Goal: Task Accomplishment & Management: Manage account settings

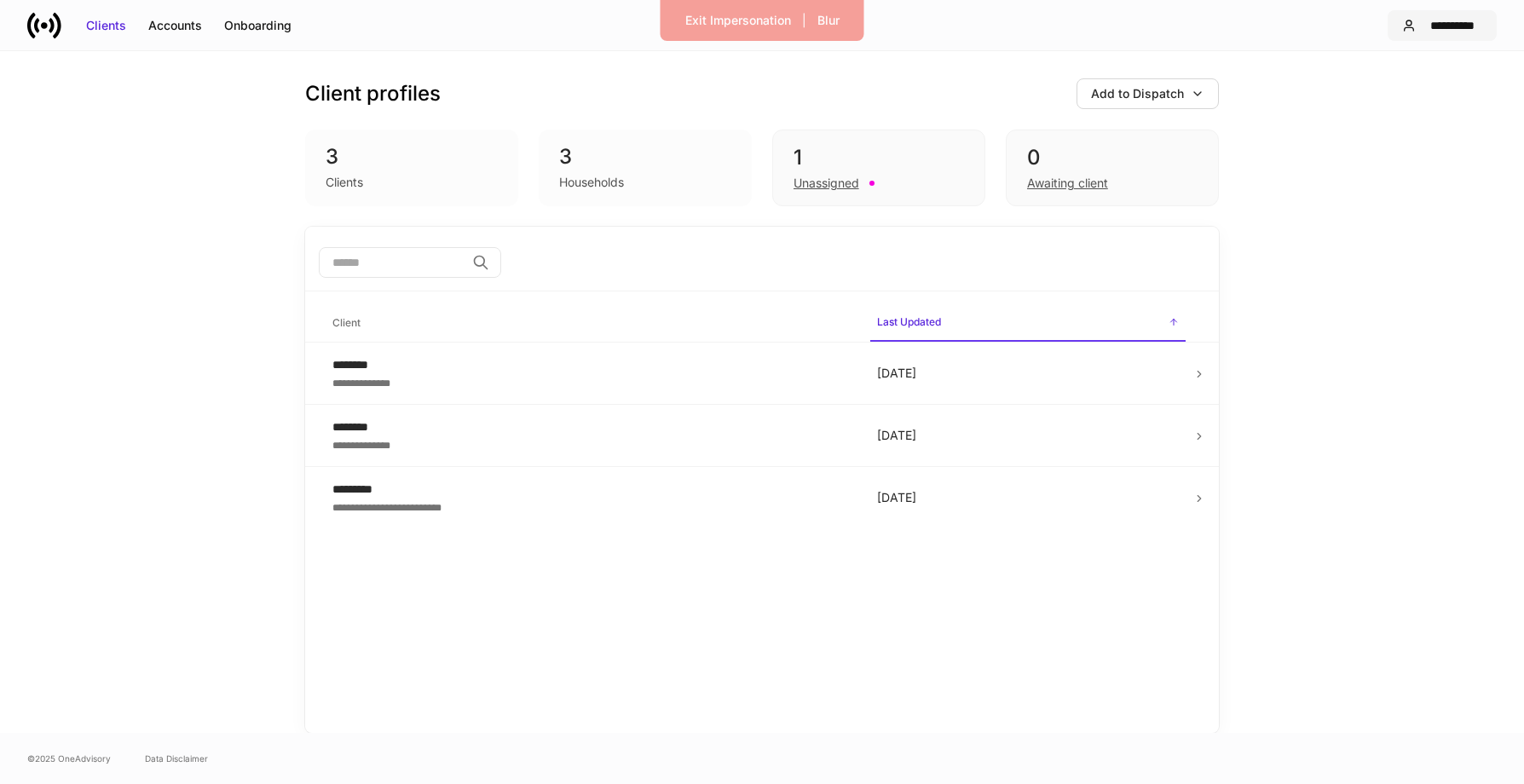
click at [1442, 28] on div "**********" at bounding box center [1453, 26] width 59 height 17
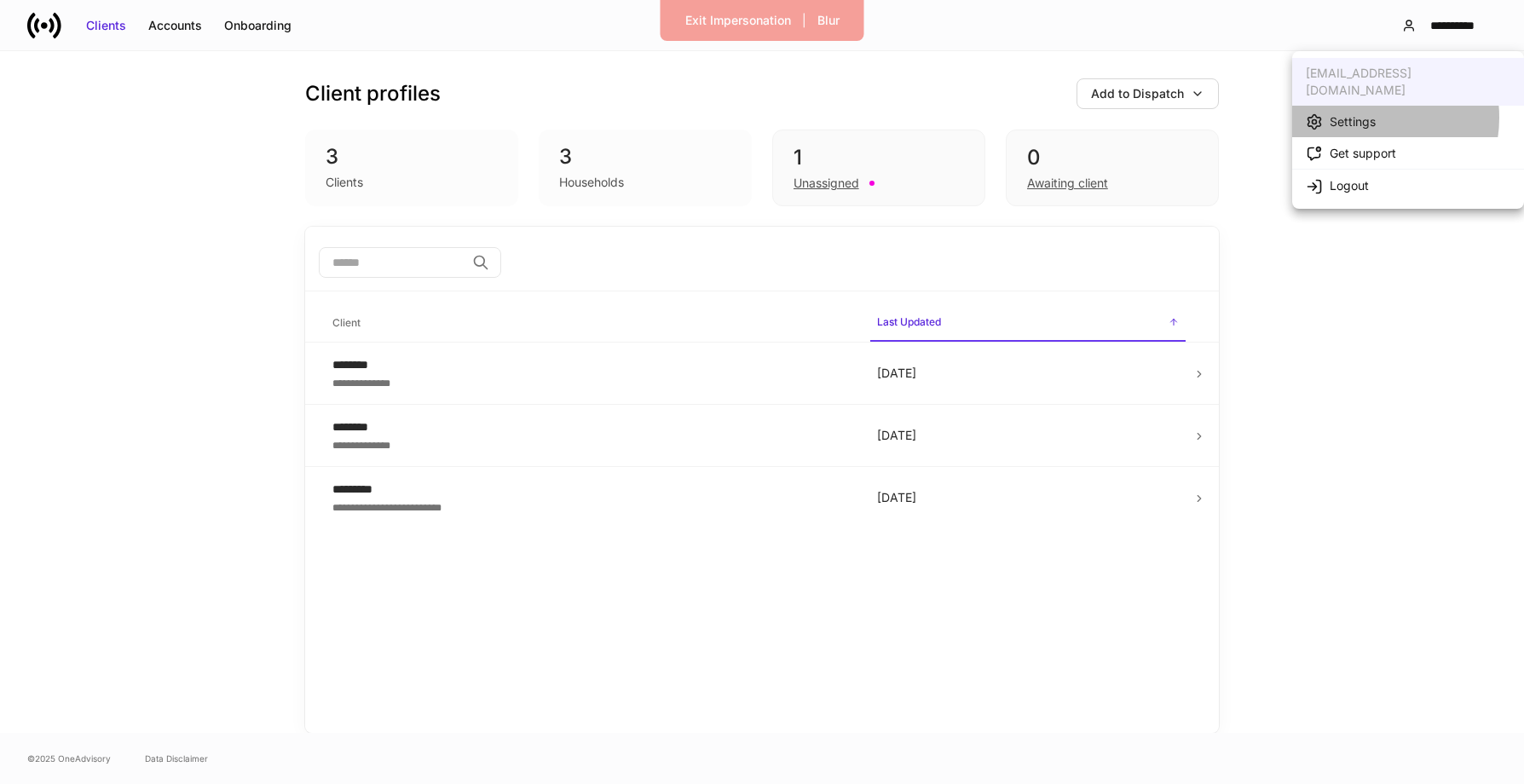
click at [1365, 113] on div "Settings" at bounding box center [1353, 122] width 46 height 17
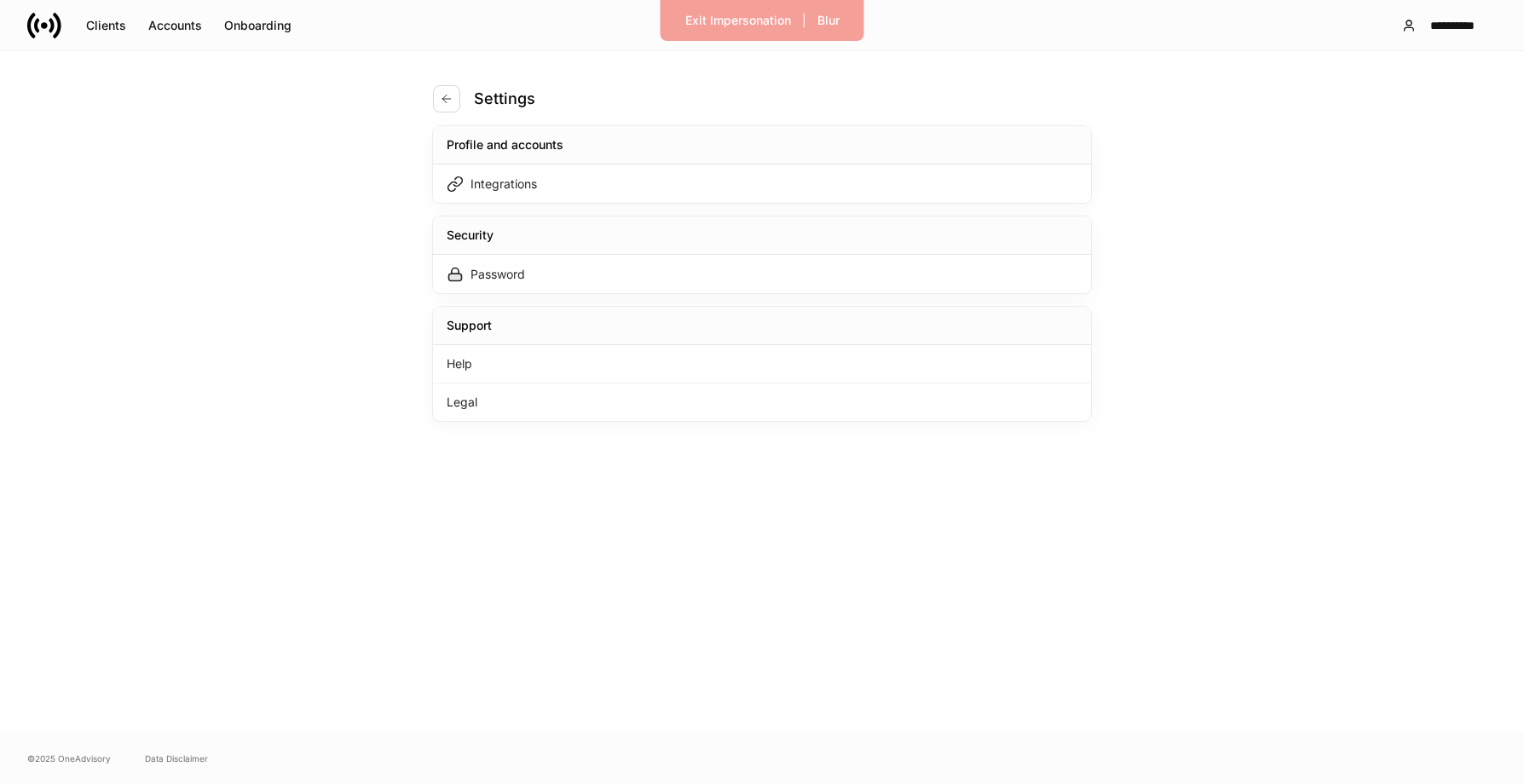
click at [795, 160] on div "Profile and accounts" at bounding box center [762, 145] width 658 height 38
click at [793, 168] on div "Integrations" at bounding box center [762, 184] width 658 height 38
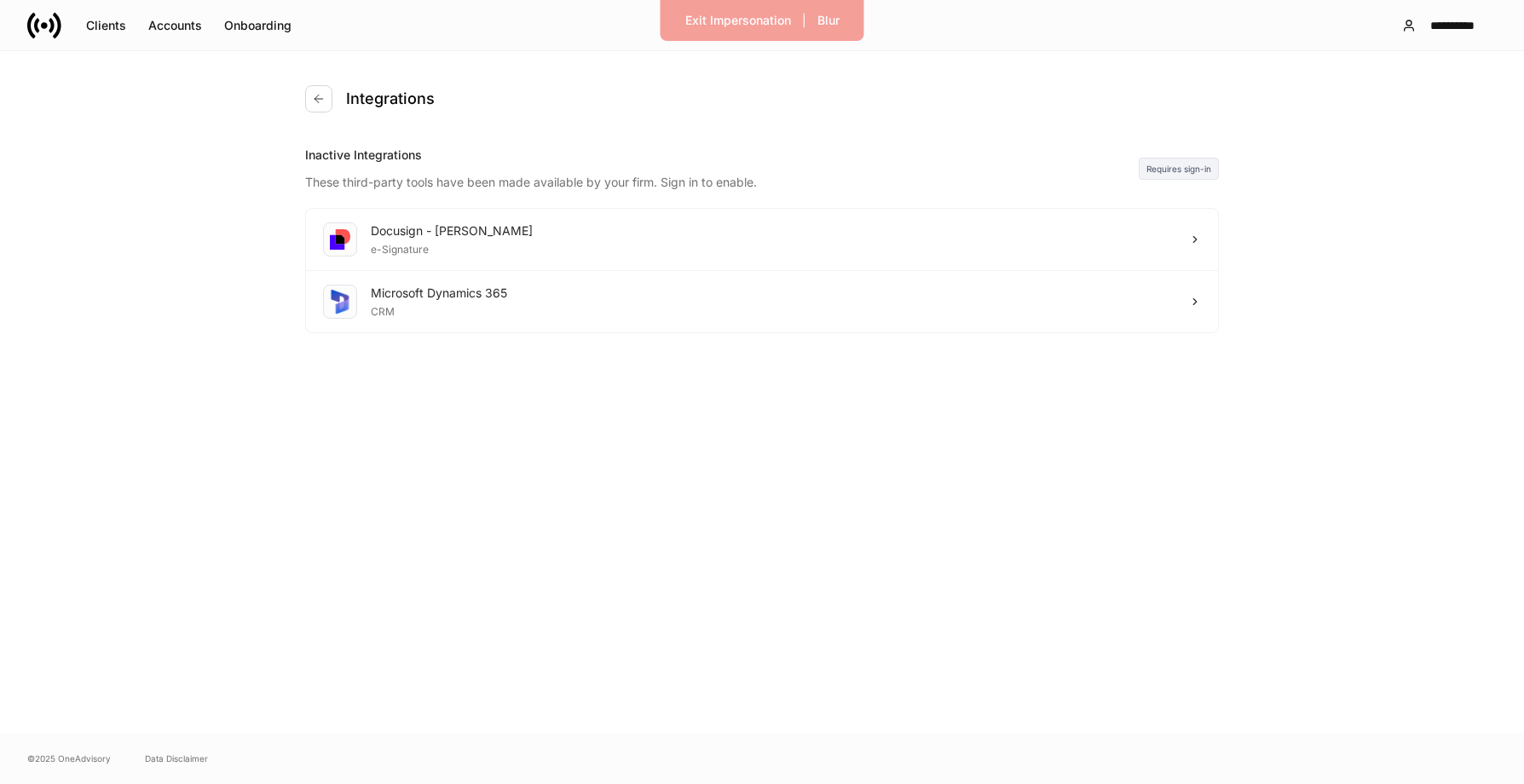
click at [301, 99] on div "Integrations Inactive Integrations These third-party tools have been made avail…" at bounding box center [762, 392] width 1023 height 682
click at [317, 99] on icon "button" at bounding box center [319, 99] width 14 height 14
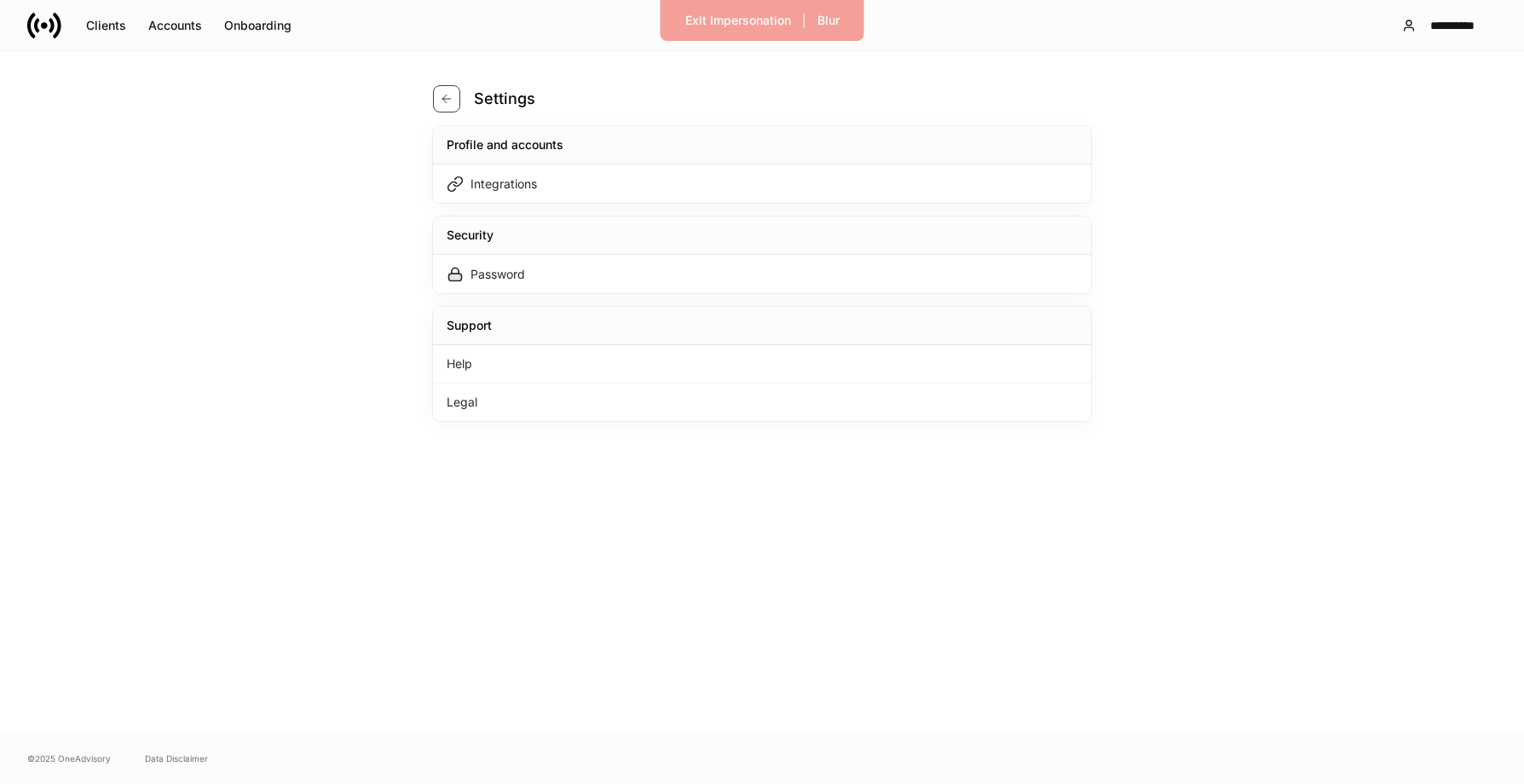
click at [443, 104] on icon "button" at bounding box center [447, 99] width 14 height 14
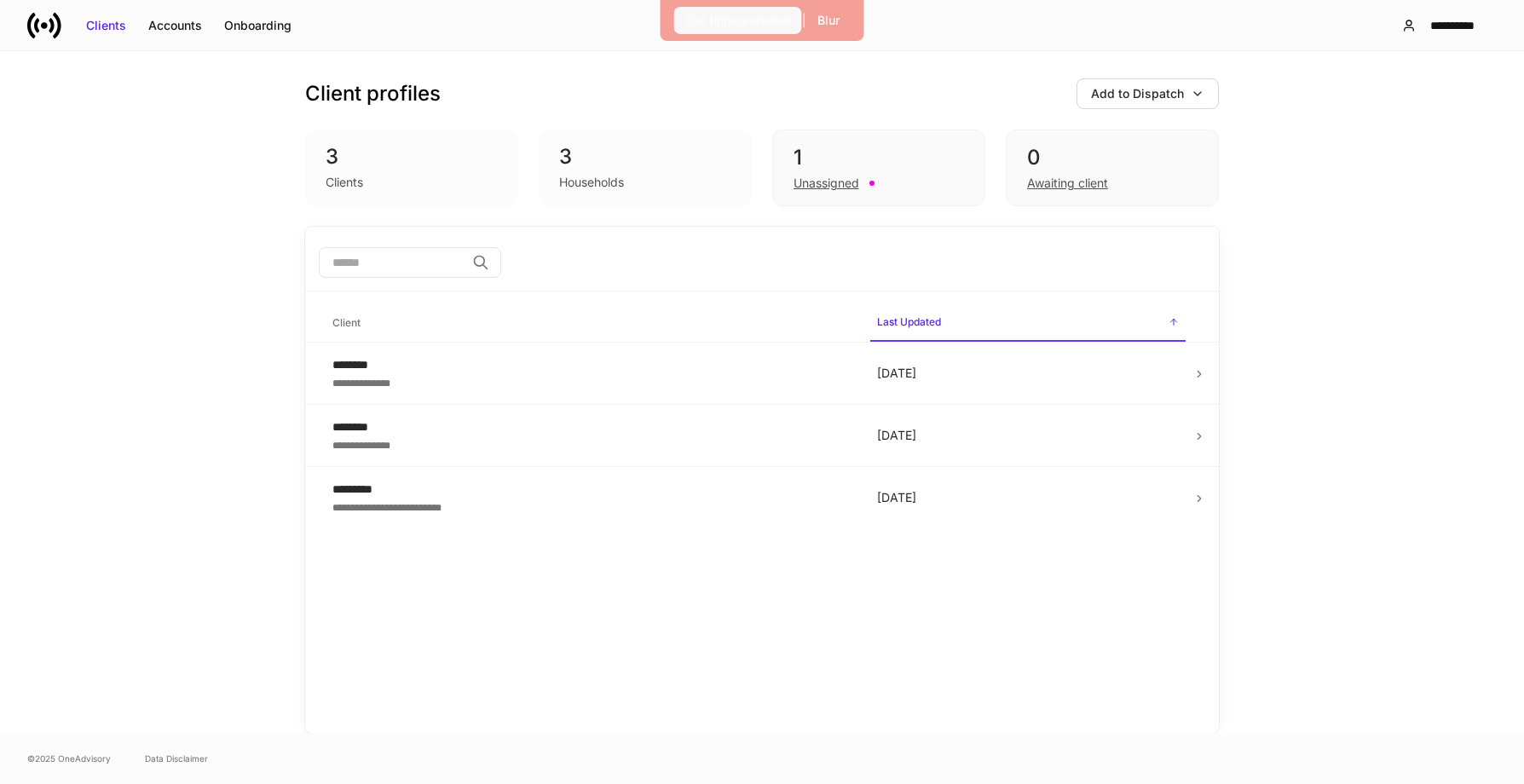
click at [738, 20] on div "Exit Impersonation" at bounding box center [738, 20] width 105 height 17
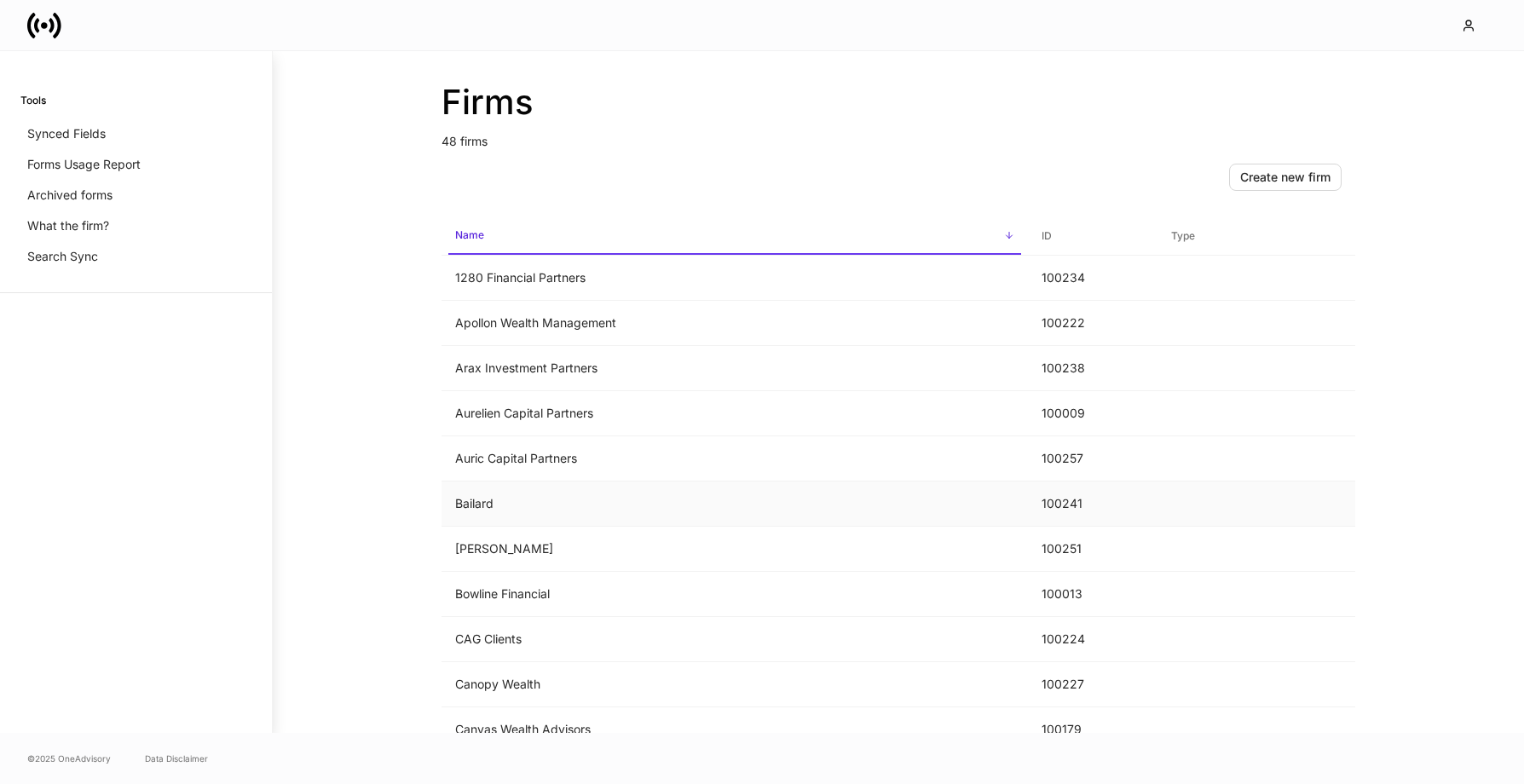
click at [535, 503] on td "Bailard" at bounding box center [734, 503] width 587 height 45
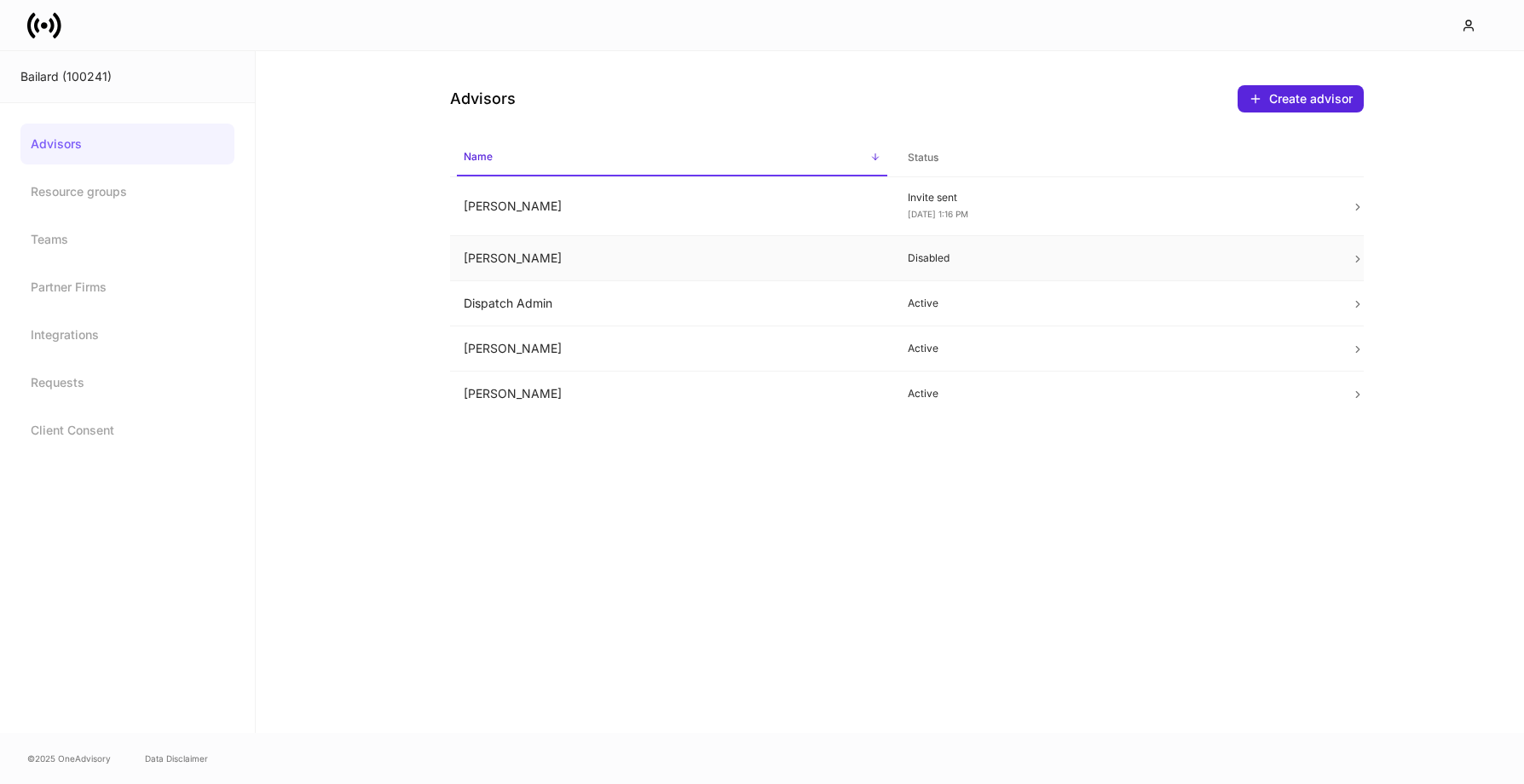
click at [513, 263] on td "Destiney Norsouvanh" at bounding box center [672, 258] width 444 height 45
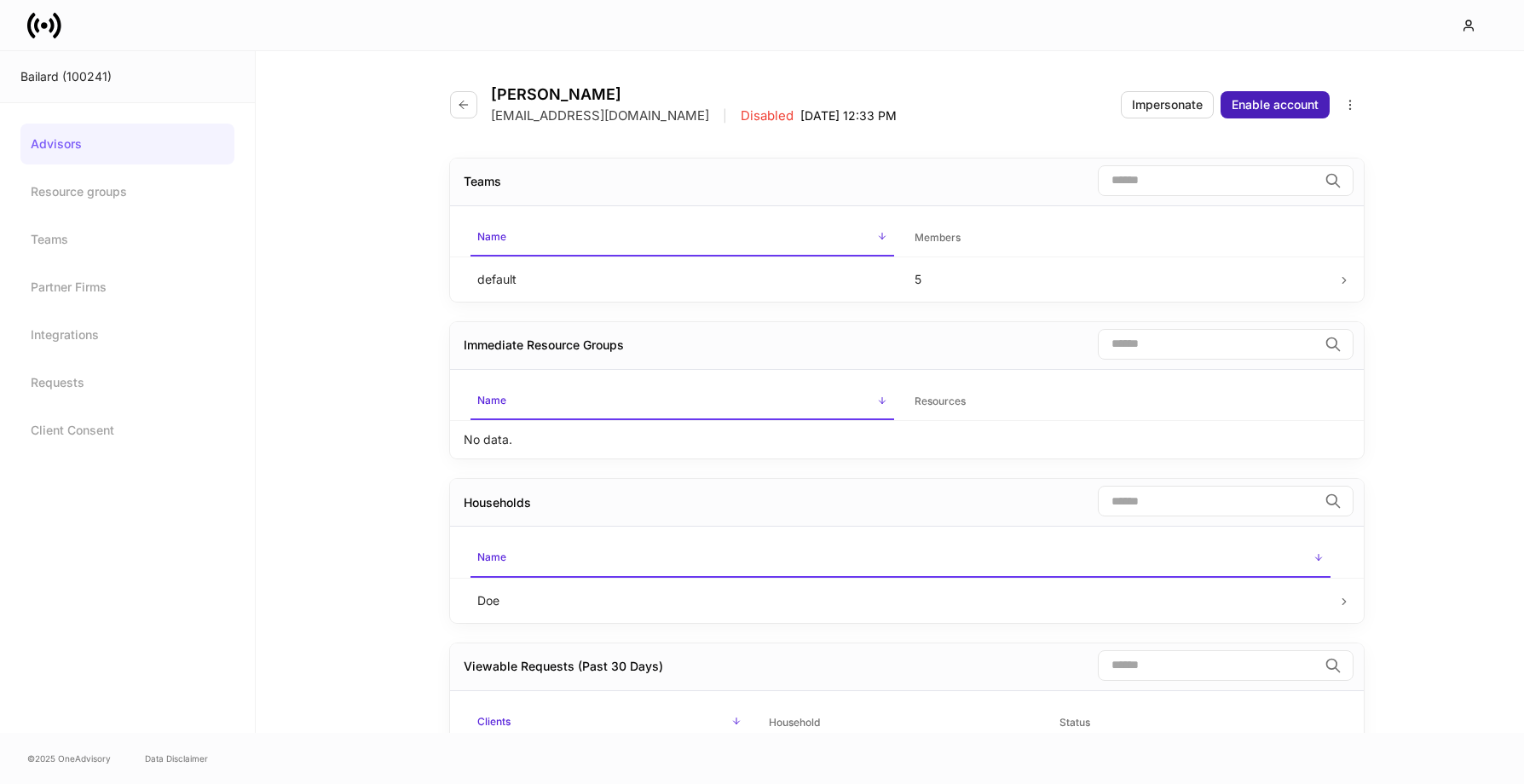
click at [1268, 110] on div "Enable account" at bounding box center [1275, 104] width 87 height 17
click at [1267, 111] on div "Resend invite" at bounding box center [1280, 104] width 78 height 17
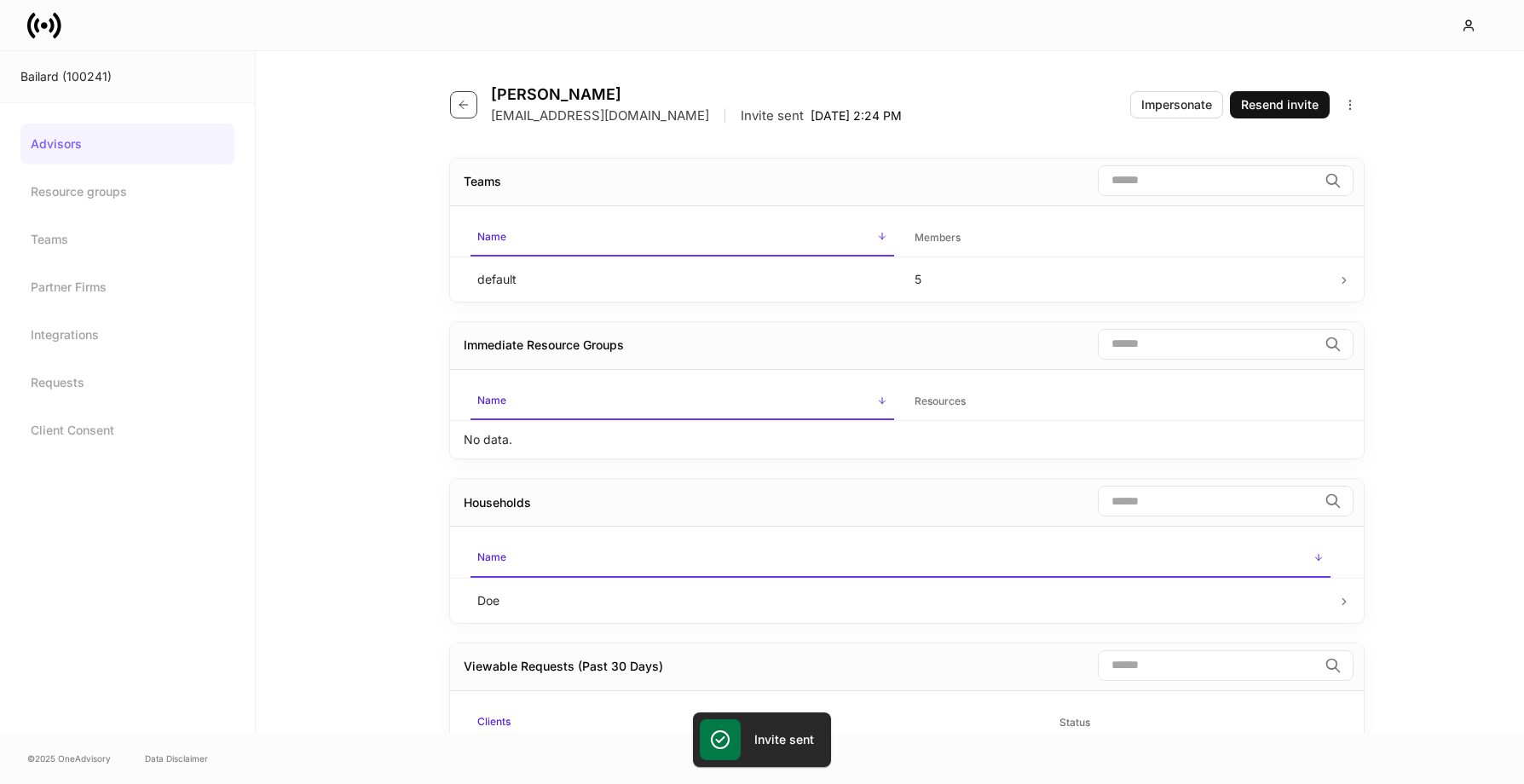
click at [462, 106] on icon "button" at bounding box center [463, 104] width 7 height 7
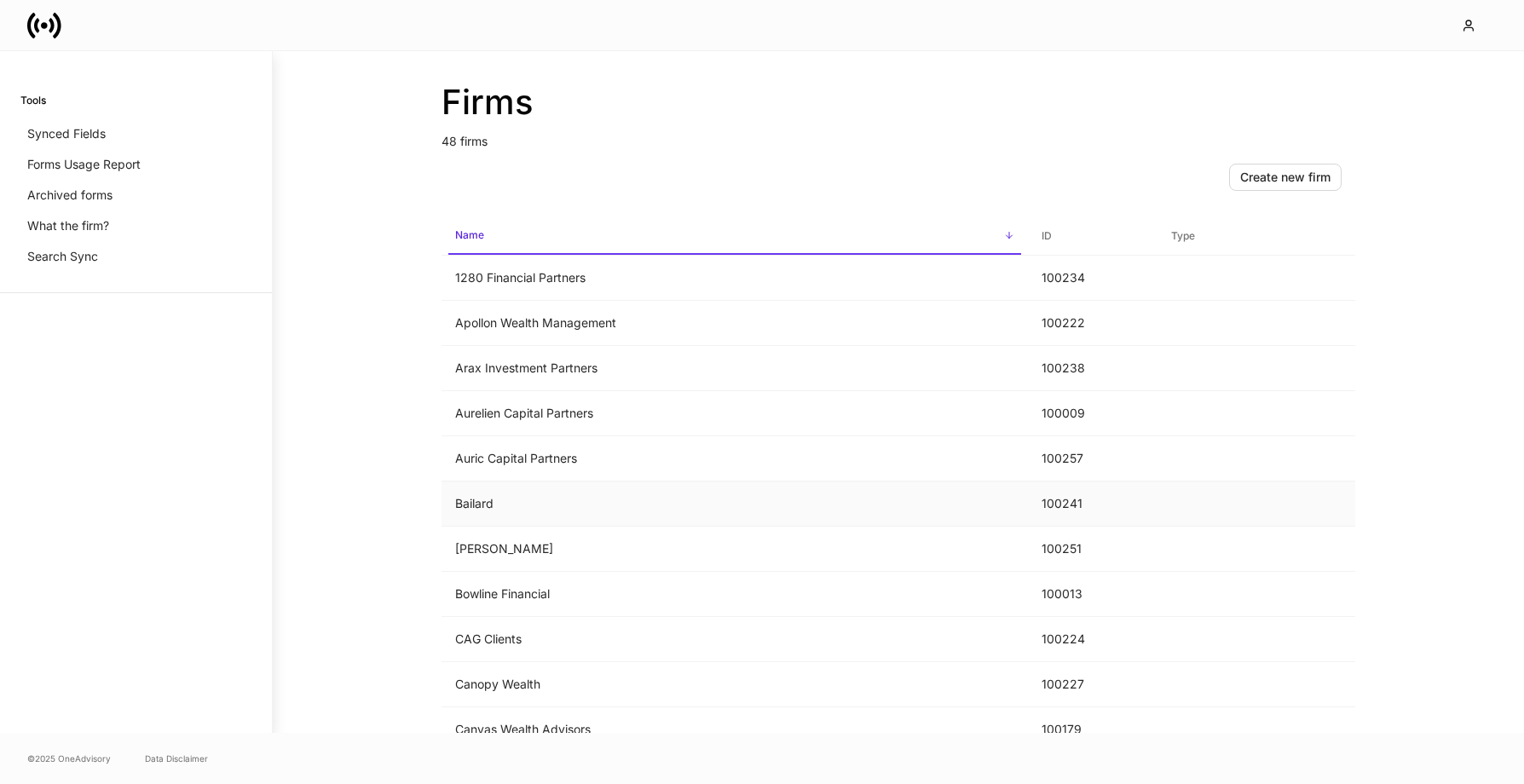
click at [542, 513] on td "Bailard" at bounding box center [734, 503] width 587 height 45
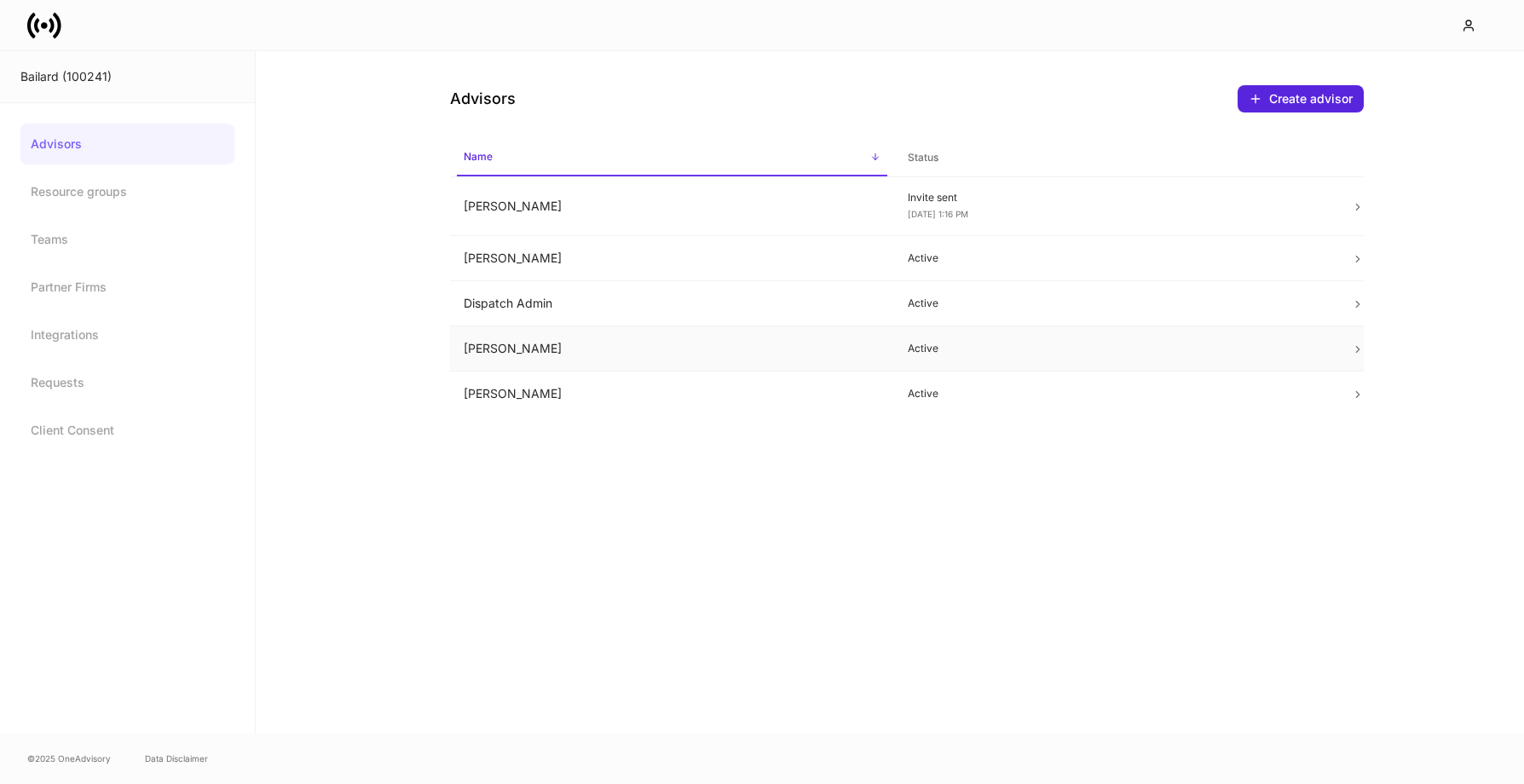
click at [578, 346] on td "[PERSON_NAME]" at bounding box center [672, 349] width 444 height 45
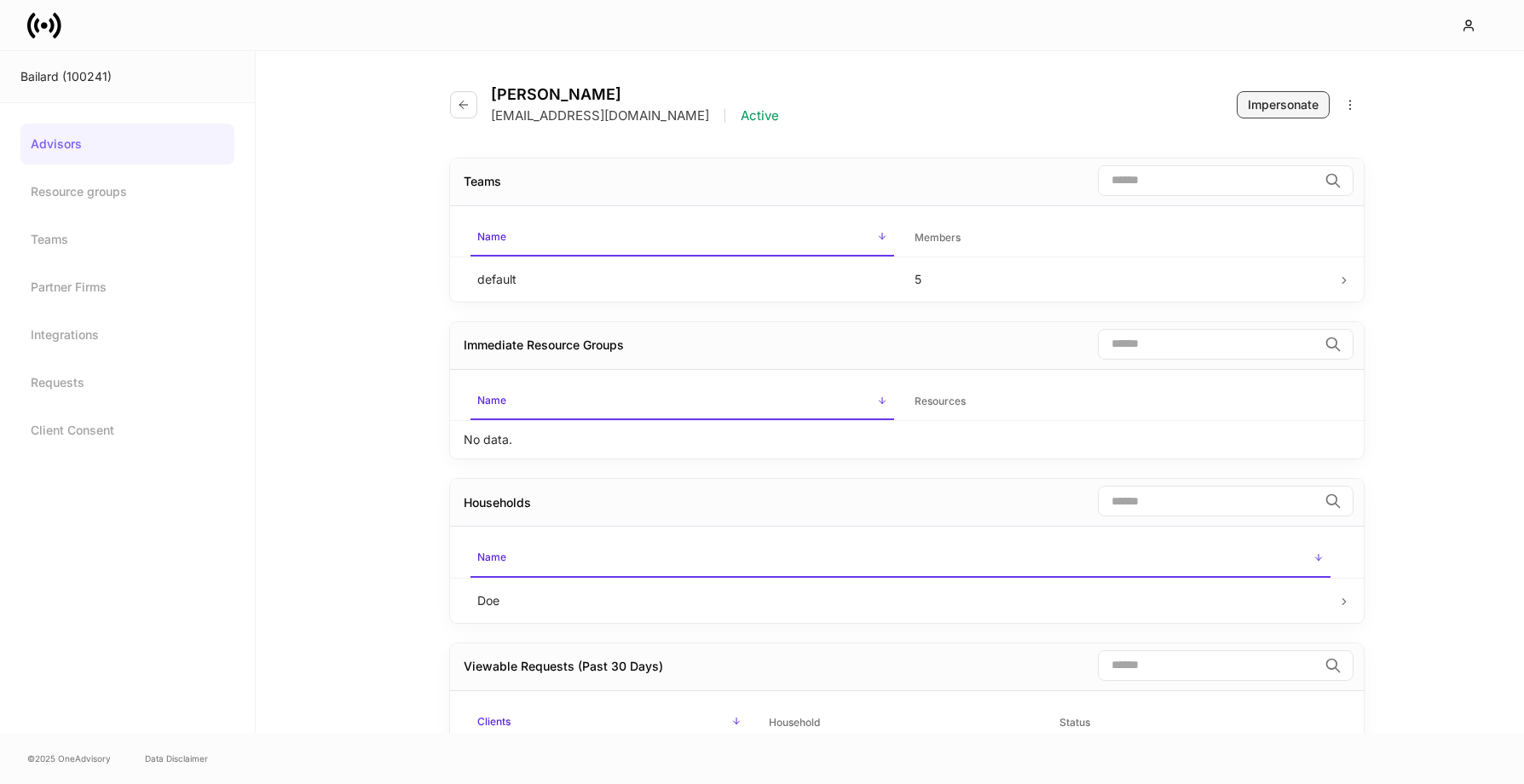
click at [1266, 103] on div "Impersonate" at bounding box center [1283, 104] width 70 height 17
